Goal: Task Accomplishment & Management: Complete application form

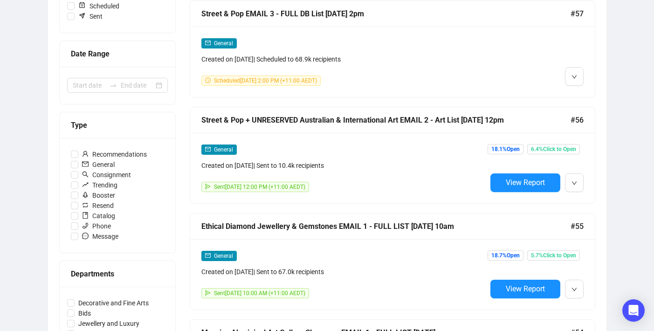
scroll to position [317, 0]
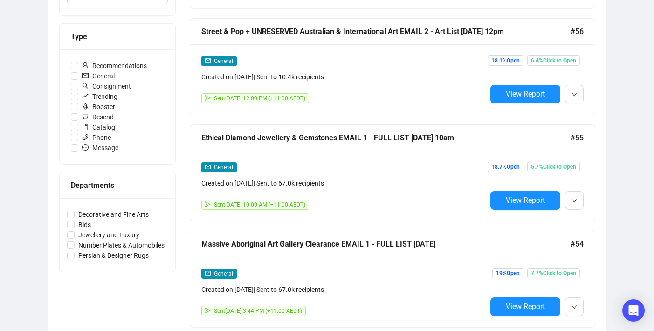
scroll to position [303, 0]
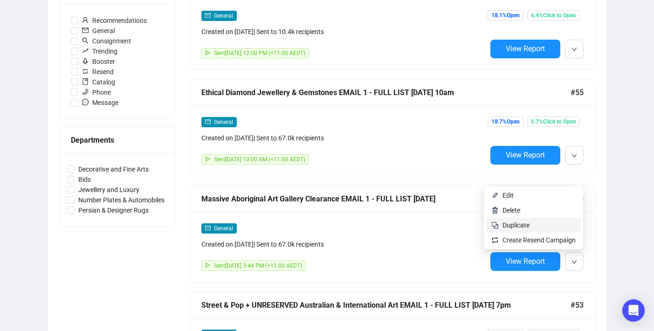
click at [535, 227] on span "Duplicate" at bounding box center [539, 225] width 73 height 10
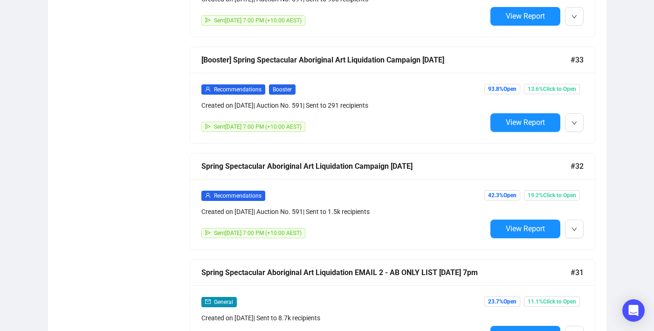
scroll to position [2781, 0]
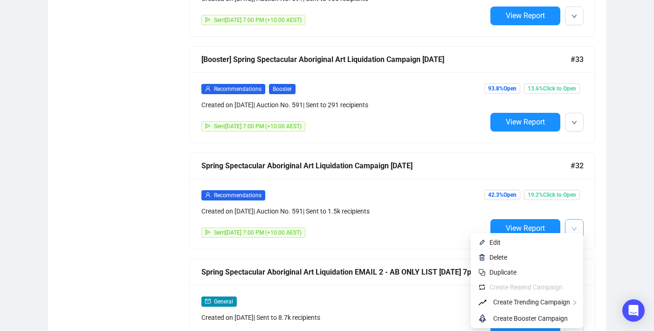
click at [577, 225] on button "button" at bounding box center [574, 228] width 19 height 19
click at [548, 274] on span "Duplicate" at bounding box center [533, 272] width 86 height 10
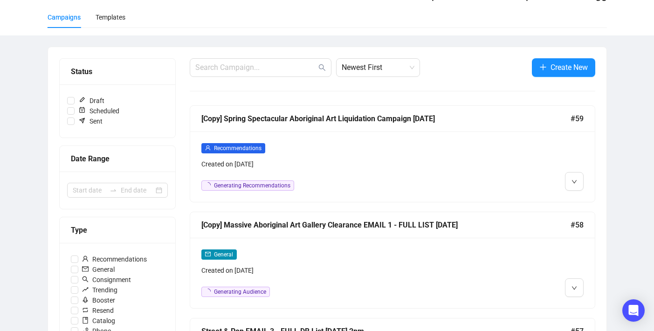
scroll to position [71, 0]
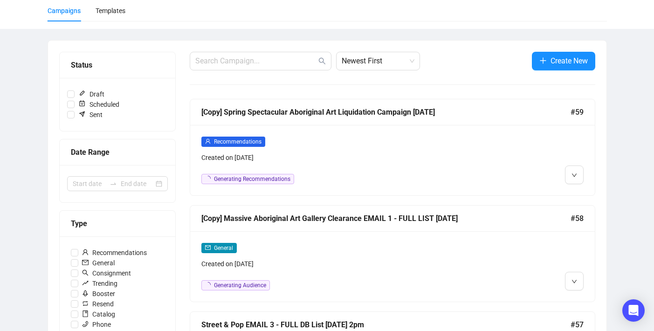
click at [316, 229] on div "[Copy] Massive Aboriginal Art Gallery Clearance EMAIL 1 - FULL LIST [DATE] #58" at bounding box center [392, 219] width 405 height 26
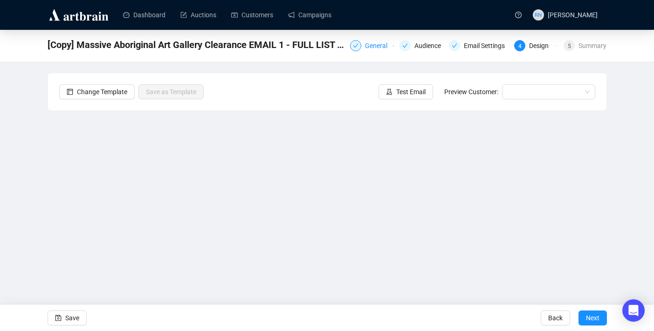
click at [369, 47] on div "General" at bounding box center [379, 45] width 28 height 11
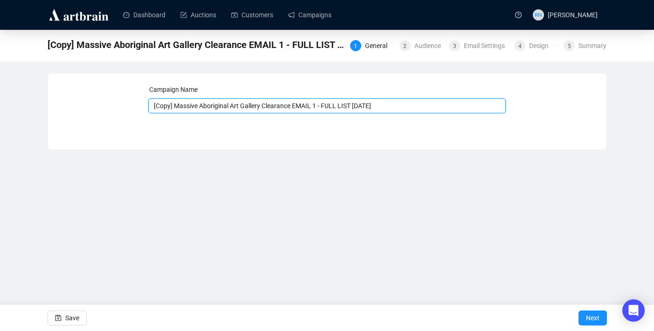
drag, startPoint x: 177, startPoint y: 105, endPoint x: 114, endPoint y: 104, distance: 63.0
click at [114, 104] on div "Campaign Name [Copy] Massive Aboriginal Art Gallery Clearance EMAIL 1 - FULL LI…" at bounding box center [327, 104] width 536 height 40
click at [303, 105] on input "Massive Aboriginal Art Gallery Clearance EMAIL 1 - FULL LIST [DATE]" at bounding box center [327, 105] width 358 height 15
drag, startPoint x: 339, startPoint y: 106, endPoint x: 311, endPoint y: 105, distance: 28.9
click at [311, 105] on input "Massive Aboriginal Art Gallery Clearance EMAIL 2 - FULL LIST [DATE]" at bounding box center [327, 105] width 358 height 15
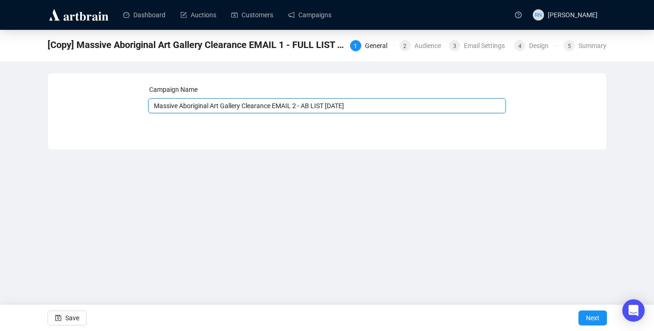
click at [340, 106] on input "Massive Aboriginal Art Gallery Clearance EMAIL 2 - AB LIST [DATE]" at bounding box center [327, 105] width 358 height 15
click at [370, 106] on input "Massive Aboriginal Art Gallery Clearance EMAIL 2 - AB LIST [DATE]" at bounding box center [327, 105] width 358 height 15
type input "Massive Aboriginal Art Gallery Clearance EMAIL 2 - AB LIST [DATE]"
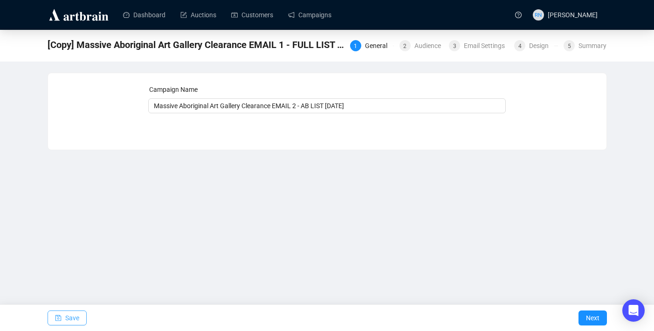
click at [74, 318] on span "Save" at bounding box center [72, 318] width 14 height 26
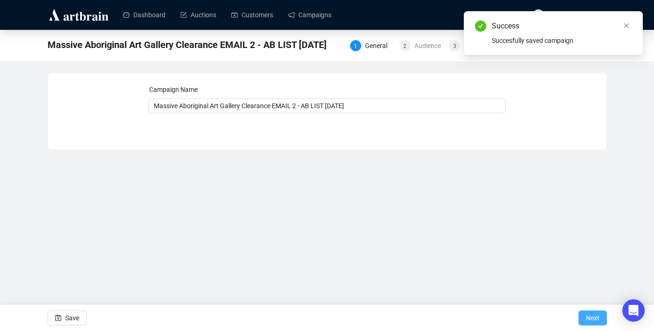
click at [587, 313] on span "Next" at bounding box center [593, 318] width 14 height 26
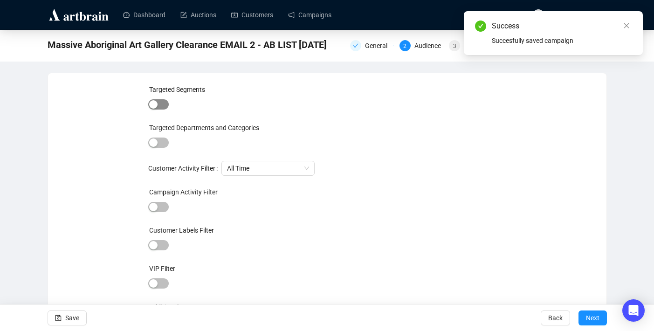
click at [163, 107] on span "button" at bounding box center [158, 104] width 21 height 10
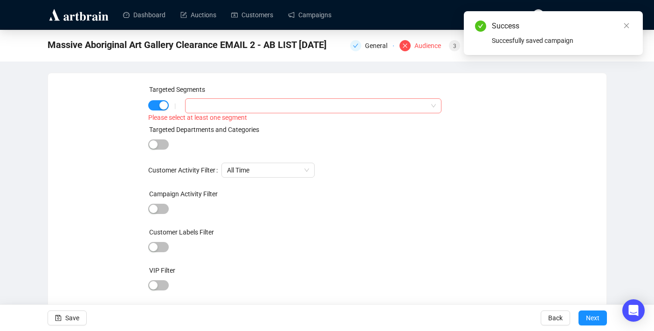
click at [195, 112] on div at bounding box center [308, 105] width 242 height 13
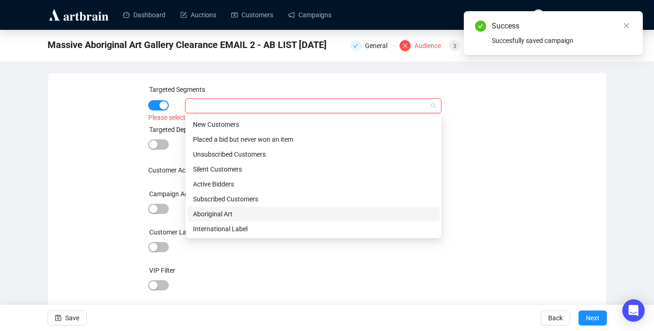
click at [205, 213] on div "Aboriginal Art" at bounding box center [313, 214] width 241 height 10
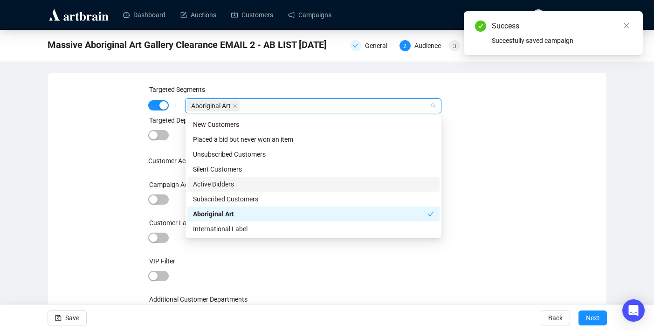
click at [94, 203] on div "Targeted Segments | Aboriginal Art Targeted Departments and Categories Customer…" at bounding box center [327, 208] width 536 height 248
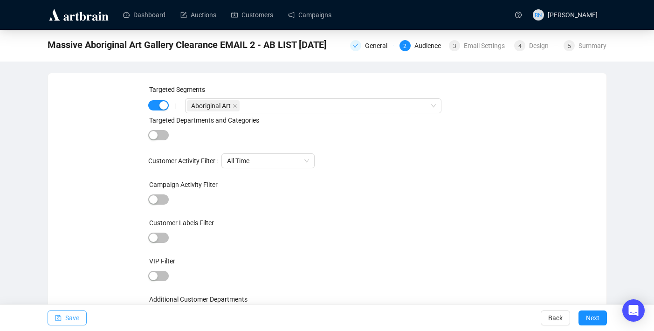
click at [69, 322] on span "Save" at bounding box center [72, 318] width 14 height 26
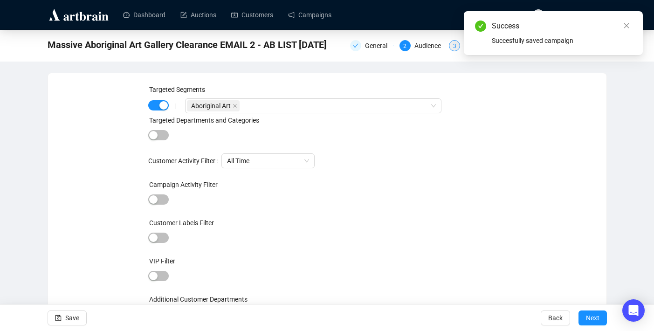
click at [453, 49] on span "3" at bounding box center [454, 46] width 3 height 7
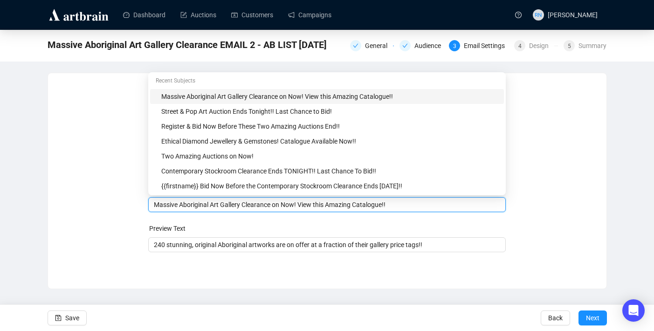
drag, startPoint x: 406, startPoint y: 185, endPoint x: 132, endPoint y: 179, distance: 273.8
click at [132, 179] on div "Sender Email [EMAIL_ADDRESS][DOMAIN_NAME] Sender Name Ozbid Auctions Subject Me…" at bounding box center [327, 173] width 536 height 179
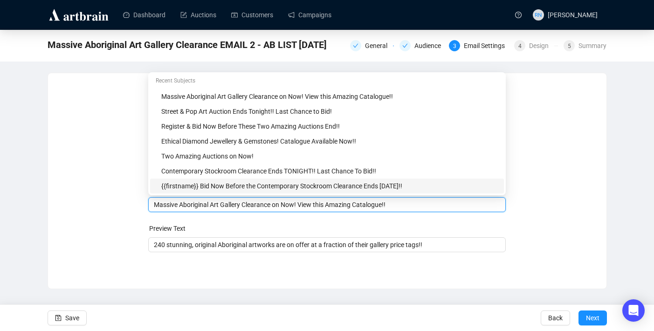
click at [154, 209] on input "Massive Aboriginal Art Gallery Clearance on Now! View this Amazing Catalogue!!" at bounding box center [327, 205] width 346 height 10
click at [154, 208] on input "Massive Aboriginal Art Gallery Clearance on Now! View this Amazing Catalogue!!" at bounding box center [327, 205] width 346 height 10
click at [120, 235] on div "Sender Email [EMAIL_ADDRESS][DOMAIN_NAME] Sender Name Ozbid Auctions Subject Me…" at bounding box center [327, 173] width 536 height 179
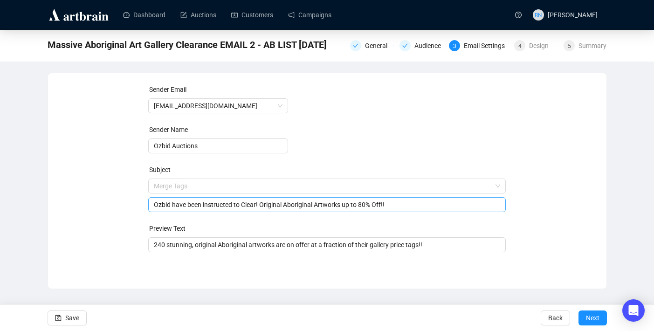
click at [277, 204] on input "Ozbid have been instructed to Clear! Original Aboriginal Artworks up to 80% Off…" at bounding box center [327, 205] width 346 height 10
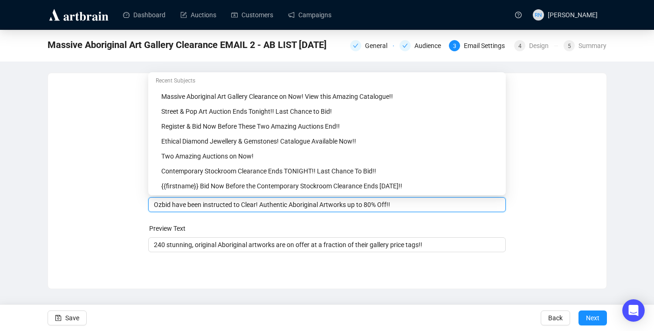
click at [400, 206] on input "Ozbid have been instructed to Clear! Authentic Aboriginal Artworks up to 80% Of…" at bounding box center [327, 205] width 346 height 10
click at [423, 205] on input "Ozbid have been instructed to Clear! Authentic Aboriginal Artworks up to 80% Of…" at bounding box center [327, 205] width 346 height 10
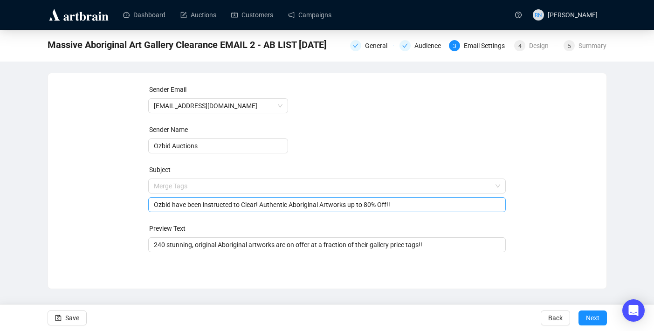
click at [267, 205] on input "Ozbid have been instructed to Clear! Authentic Aboriginal Artworks up to 80% Of…" at bounding box center [327, 205] width 346 height 10
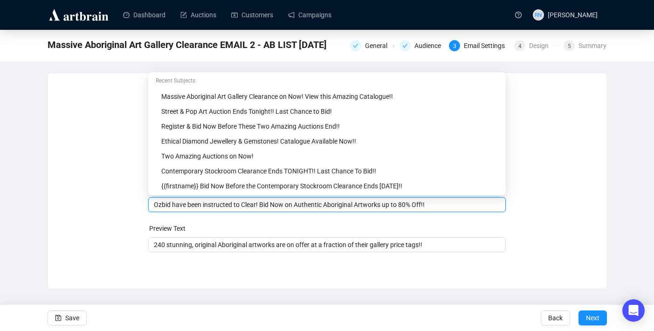
type input "Ozbid have been instructed to Clear! Bid Now on Authentic Aboriginal Artworks u…"
click at [273, 223] on form "Sender Email [EMAIL_ADDRESS][DOMAIN_NAME] Sender Name Ozbid Auctions Subject Me…" at bounding box center [327, 168] width 358 height 168
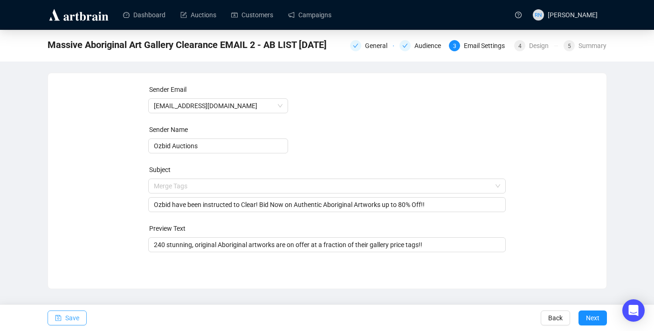
click at [69, 322] on span "Save" at bounding box center [72, 318] width 14 height 26
click at [591, 320] on span "Next" at bounding box center [593, 318] width 14 height 26
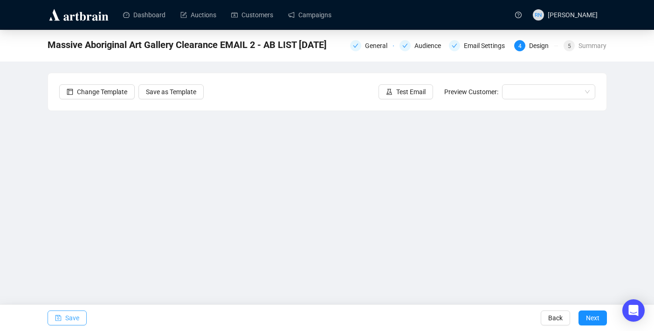
click at [73, 316] on span "Save" at bounding box center [72, 318] width 14 height 26
click at [74, 318] on span "Save" at bounding box center [72, 318] width 14 height 26
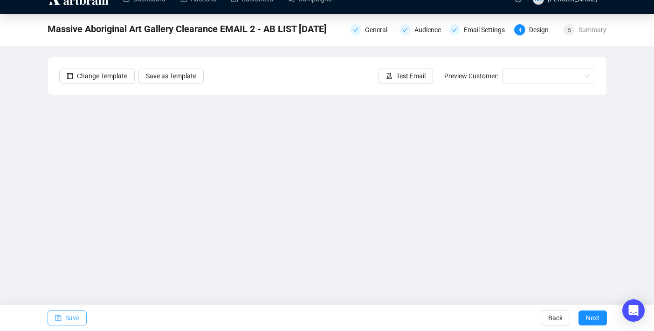
click at [78, 320] on span "Save" at bounding box center [72, 318] width 14 height 26
click at [72, 314] on span "Save" at bounding box center [72, 318] width 14 height 26
click at [73, 315] on span "Save" at bounding box center [72, 318] width 14 height 26
click at [69, 319] on span "Save" at bounding box center [72, 318] width 14 height 26
click at [79, 318] on span "Save" at bounding box center [72, 318] width 14 height 26
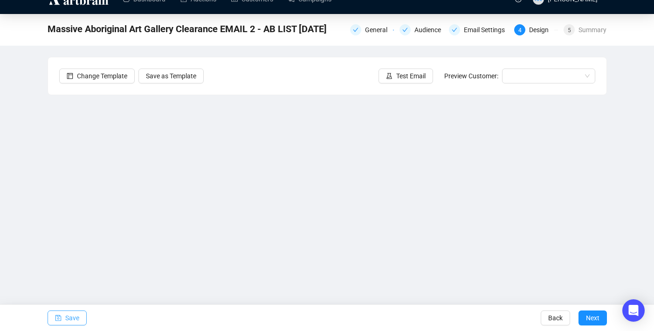
click at [76, 317] on span "Save" at bounding box center [72, 318] width 14 height 26
click at [78, 314] on span "Save" at bounding box center [72, 318] width 14 height 26
click at [70, 316] on span "Save" at bounding box center [72, 318] width 14 height 26
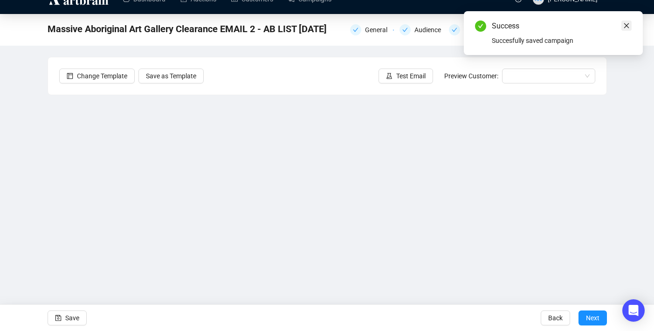
click at [629, 23] on icon "close" at bounding box center [626, 25] width 7 height 7
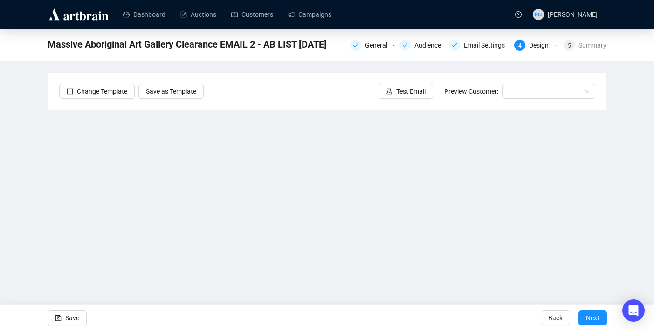
scroll to position [0, 0]
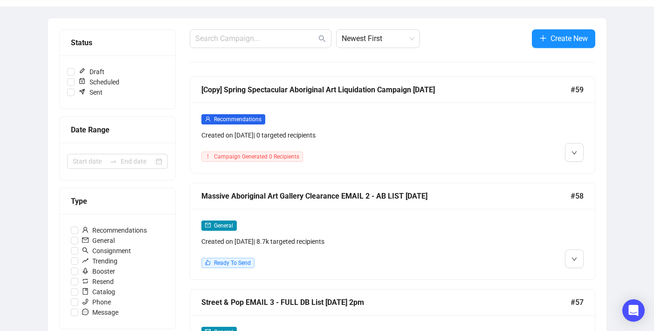
scroll to position [103, 0]
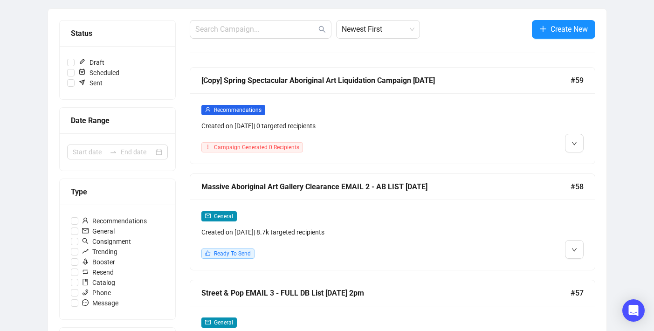
click at [354, 124] on div "Created on Oct 15, 2025 | 0 targeted recipients" at bounding box center [343, 126] width 285 height 10
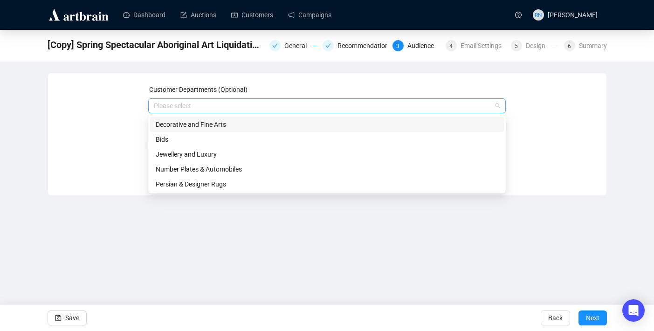
click at [192, 106] on div at bounding box center [322, 105] width 344 height 13
click at [191, 125] on div "Decorative and Fine Arts" at bounding box center [327, 124] width 343 height 10
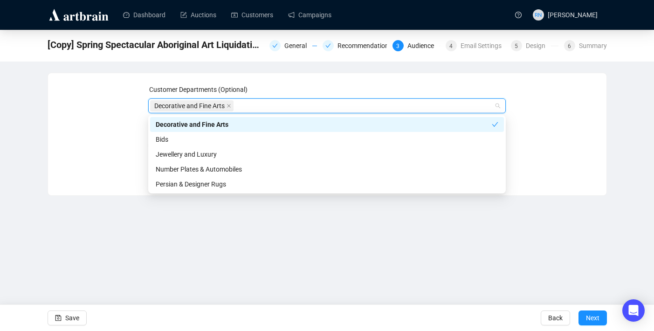
click at [107, 157] on div "Customer Departments (Optional) Decorative and Fine Arts Targeted Segments Adva…" at bounding box center [327, 134] width 536 height 100
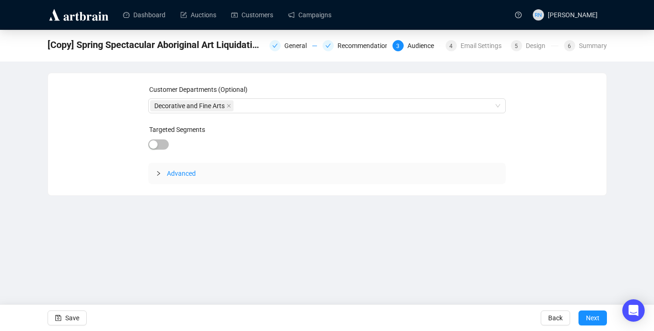
click at [160, 150] on div at bounding box center [158, 144] width 21 height 13
click at [69, 315] on span "Save" at bounding box center [72, 318] width 14 height 26
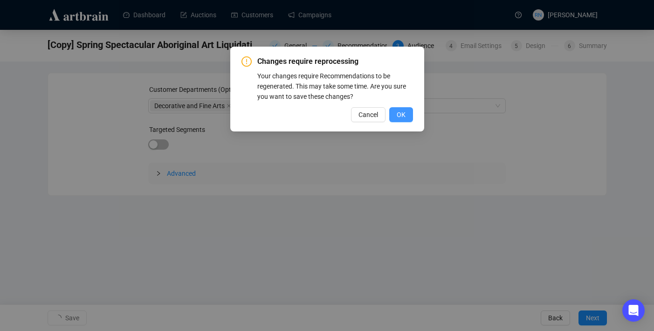
click at [408, 114] on button "OK" at bounding box center [401, 114] width 24 height 15
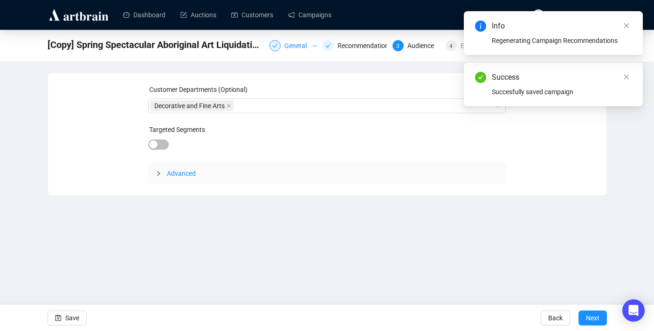
click at [284, 50] on div "General" at bounding box center [298, 45] width 28 height 11
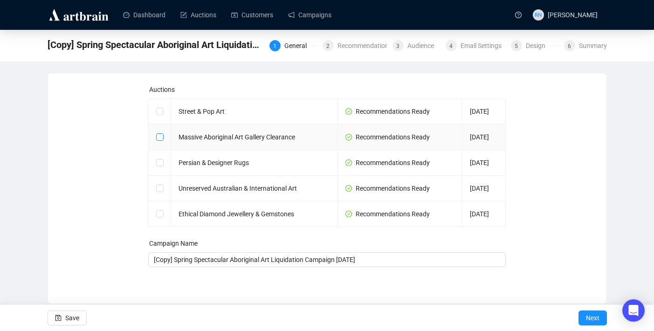
click at [159, 137] on input "checkbox" at bounding box center [159, 136] width 7 height 7
checkbox input "true"
type input "Massive Aboriginal Art Gallery Clearance Campaign"
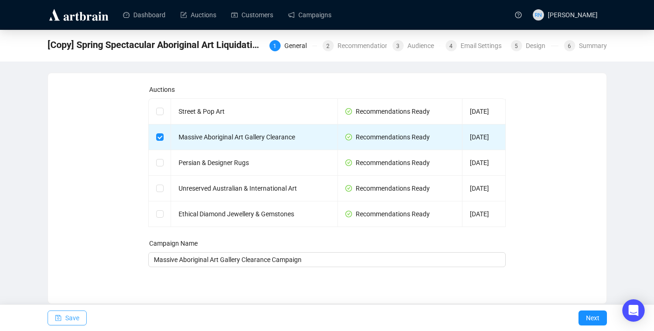
click at [62, 321] on button "Save" at bounding box center [67, 318] width 39 height 15
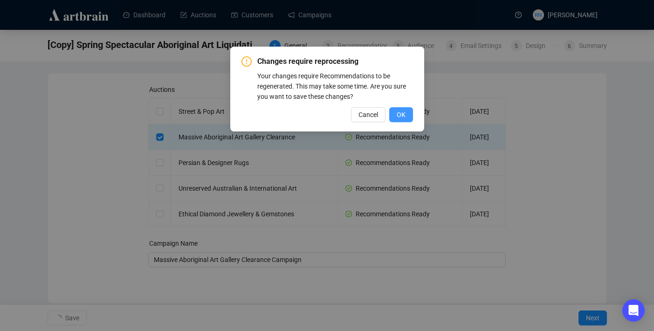
click at [406, 111] on button "OK" at bounding box center [401, 114] width 24 height 15
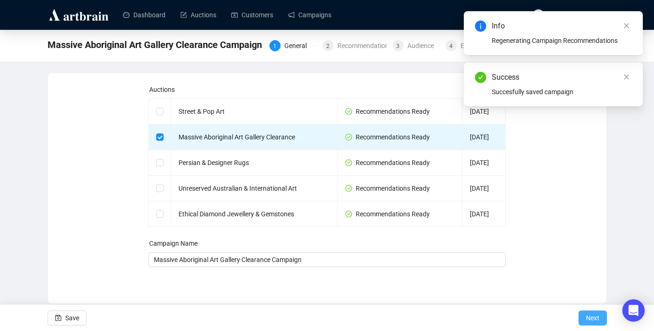
click at [588, 315] on span "Next" at bounding box center [593, 318] width 14 height 26
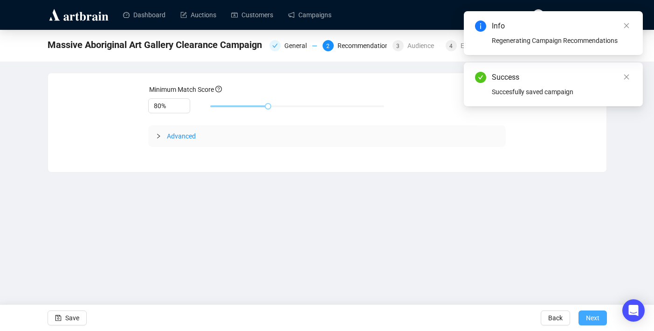
click at [591, 321] on span "Next" at bounding box center [593, 318] width 14 height 26
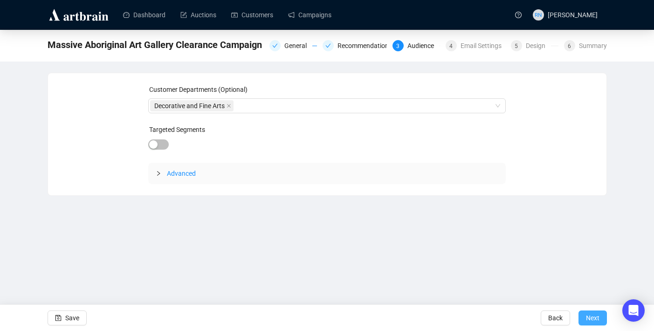
click at [591, 321] on span "Next" at bounding box center [593, 318] width 14 height 26
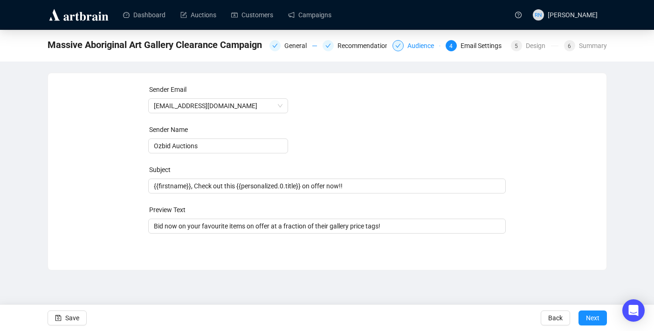
click at [400, 50] on div "Audience" at bounding box center [417, 45] width 48 height 11
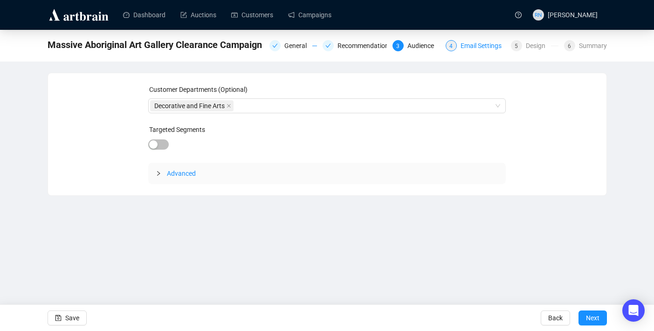
click at [468, 49] on div "Email Settings" at bounding box center [484, 45] width 47 height 11
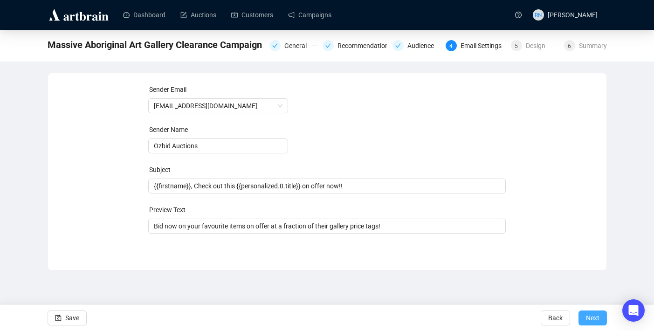
click at [597, 317] on span "Next" at bounding box center [593, 318] width 14 height 26
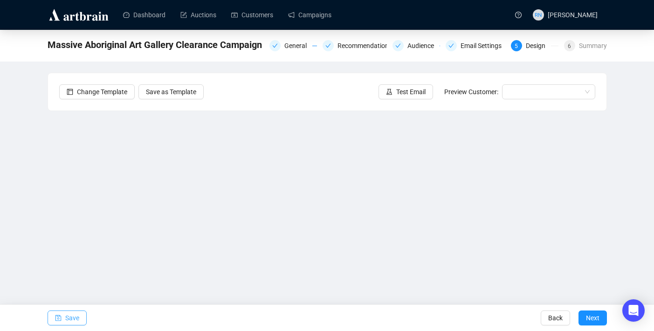
click at [66, 319] on span "Save" at bounding box center [72, 318] width 14 height 26
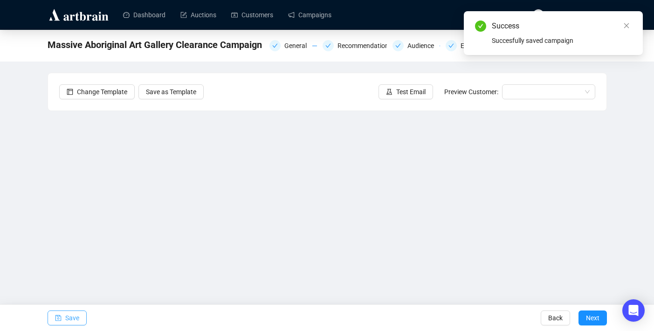
click at [70, 322] on span "Save" at bounding box center [72, 318] width 14 height 26
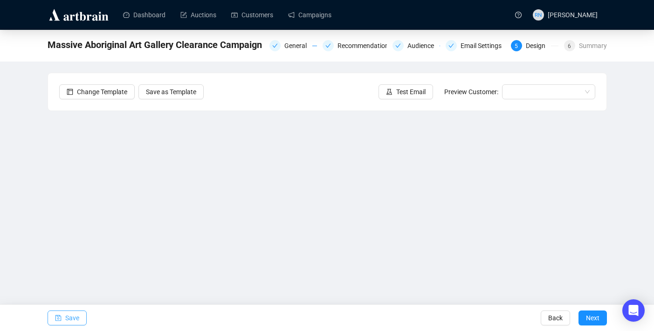
click at [76, 318] on span "Save" at bounding box center [72, 318] width 14 height 26
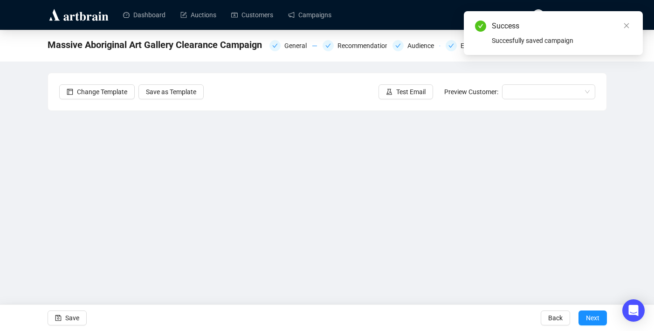
scroll to position [16, 0]
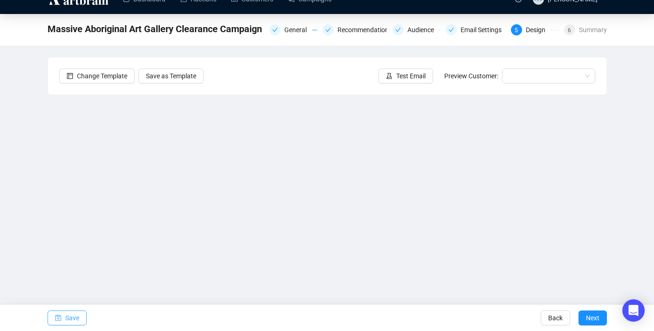
click at [79, 315] on span "Save" at bounding box center [72, 318] width 14 height 26
